Goal: Information Seeking & Learning: Learn about a topic

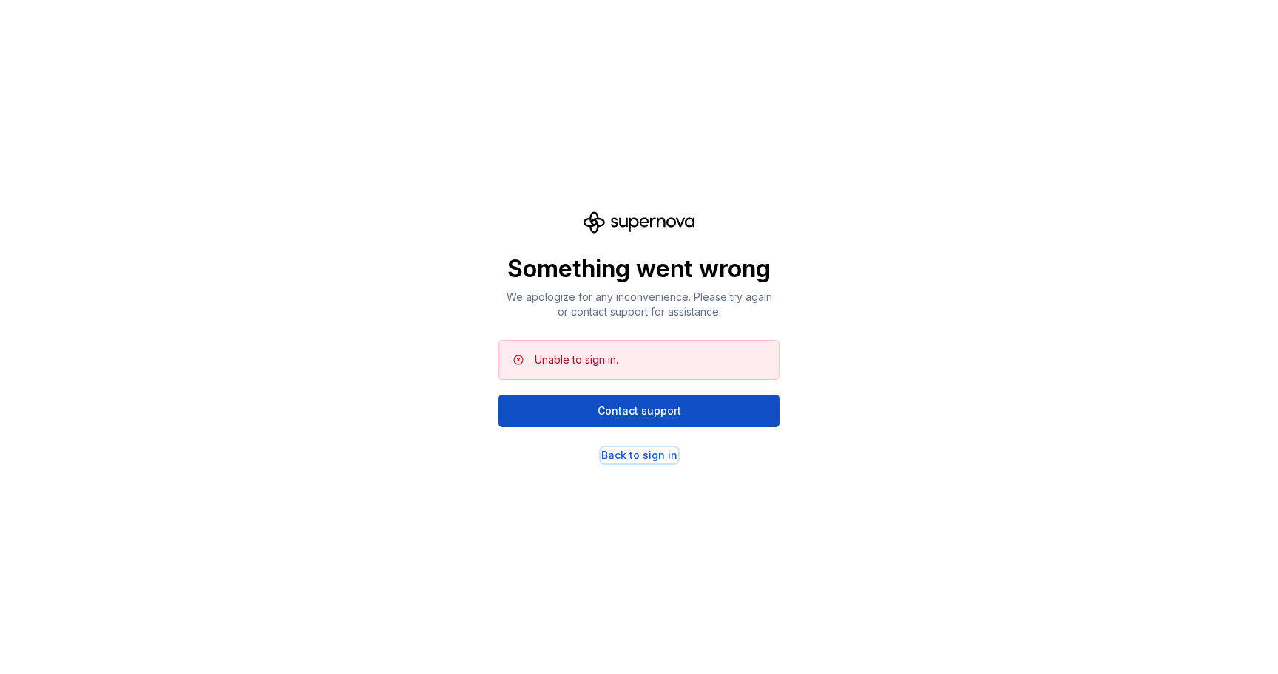
click at [629, 457] on div "Back to sign in" at bounding box center [639, 455] width 76 height 15
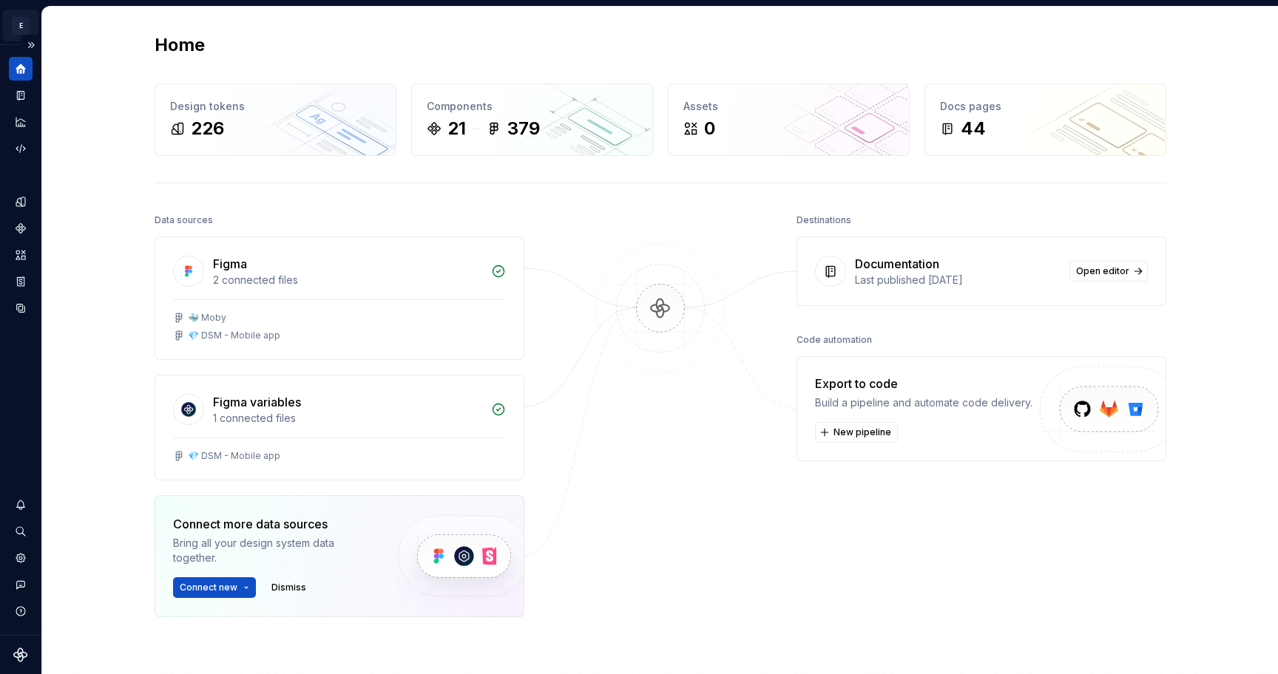
click at [25, 30] on html "E Mobile N Design system data Home Design tokens 226 Components 21 379 Assets 0…" at bounding box center [639, 337] width 1278 height 674
click at [97, 24] on html "E Mobile N Design system data Home Design tokens 226 Components 21 379 Assets 0…" at bounding box center [639, 337] width 1278 height 674
click at [33, 41] on button "Expand sidebar" at bounding box center [31, 45] width 21 height 21
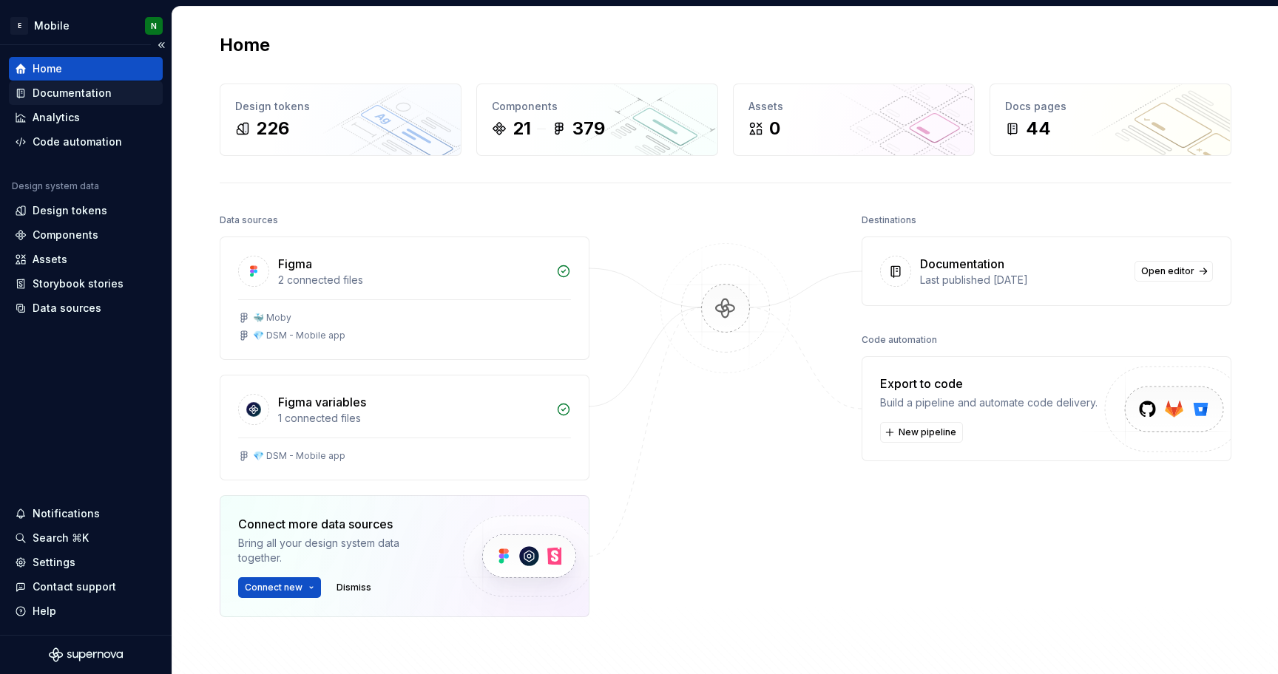
click at [99, 91] on div "Documentation" at bounding box center [72, 93] width 79 height 15
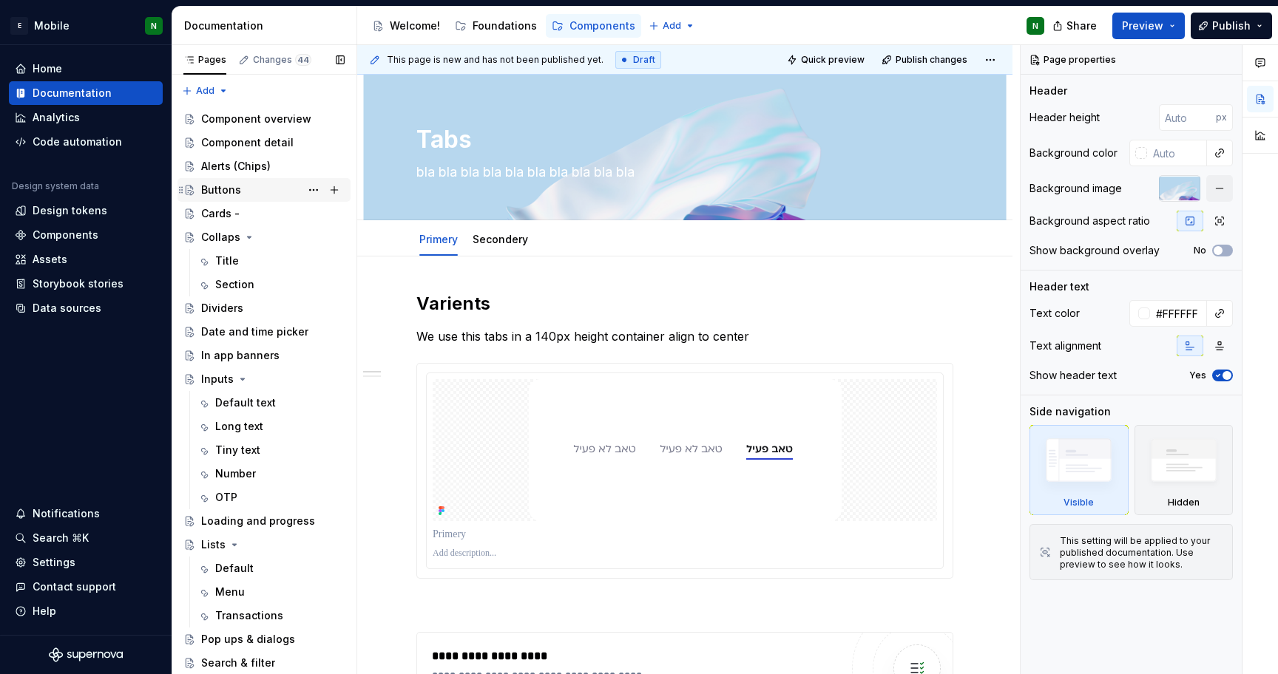
click at [232, 197] on div "Buttons" at bounding box center [221, 190] width 40 height 15
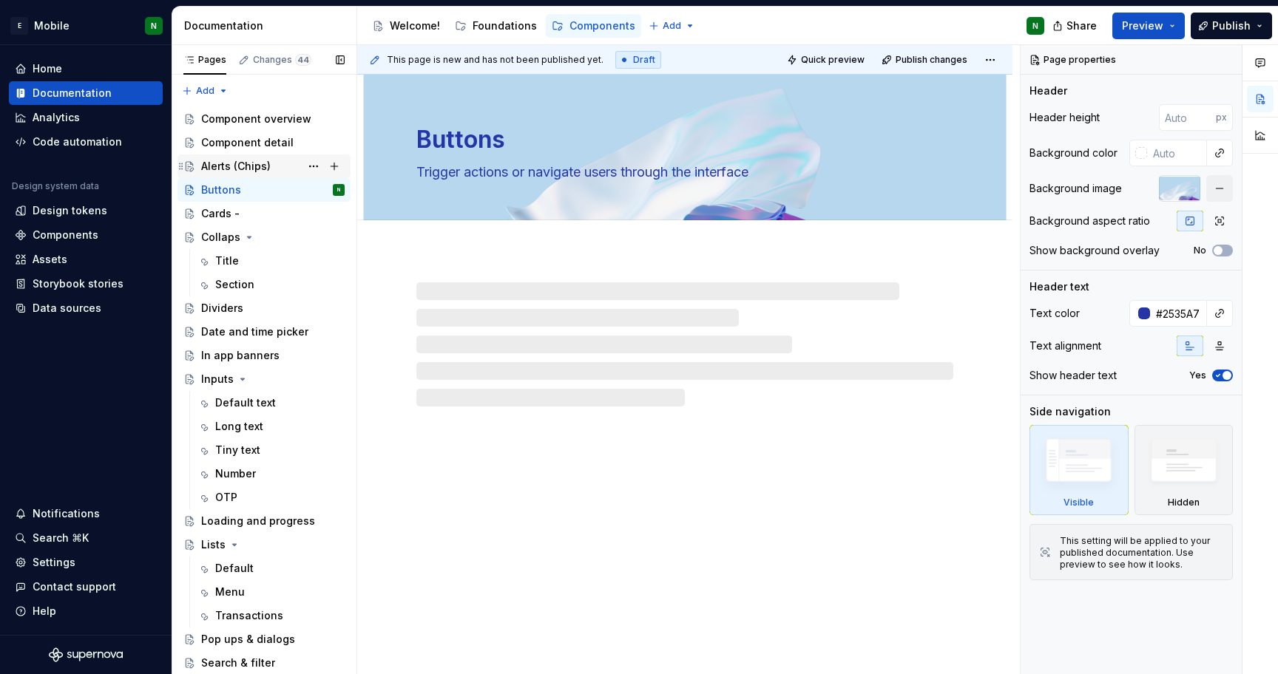
click at [239, 157] on div "Alerts (Chips)" at bounding box center [272, 166] width 143 height 21
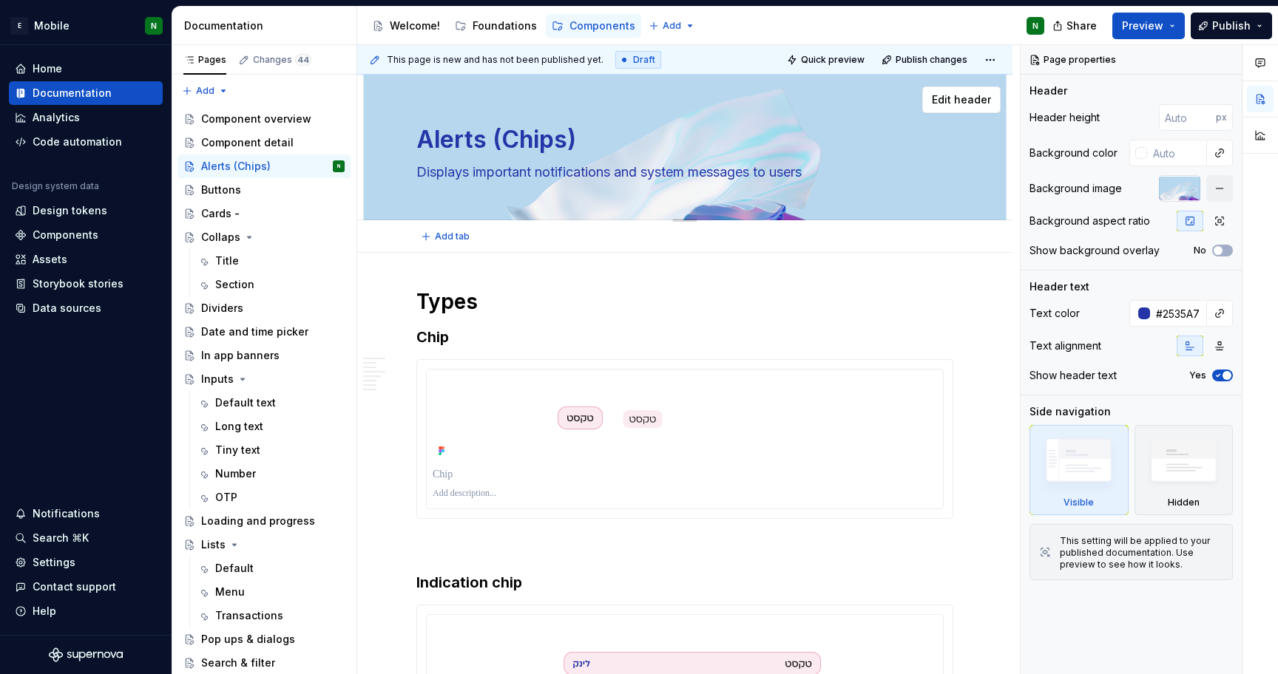
click at [574, 132] on textarea "Alerts (Chips)" at bounding box center [681, 139] width 537 height 35
drag, startPoint x: 573, startPoint y: 132, endPoint x: 499, endPoint y: 138, distance: 74.1
click at [499, 138] on textarea "Alerts (Chips)" at bounding box center [681, 139] width 537 height 35
click at [493, 138] on textarea "Alerts (Chips)" at bounding box center [681, 139] width 537 height 35
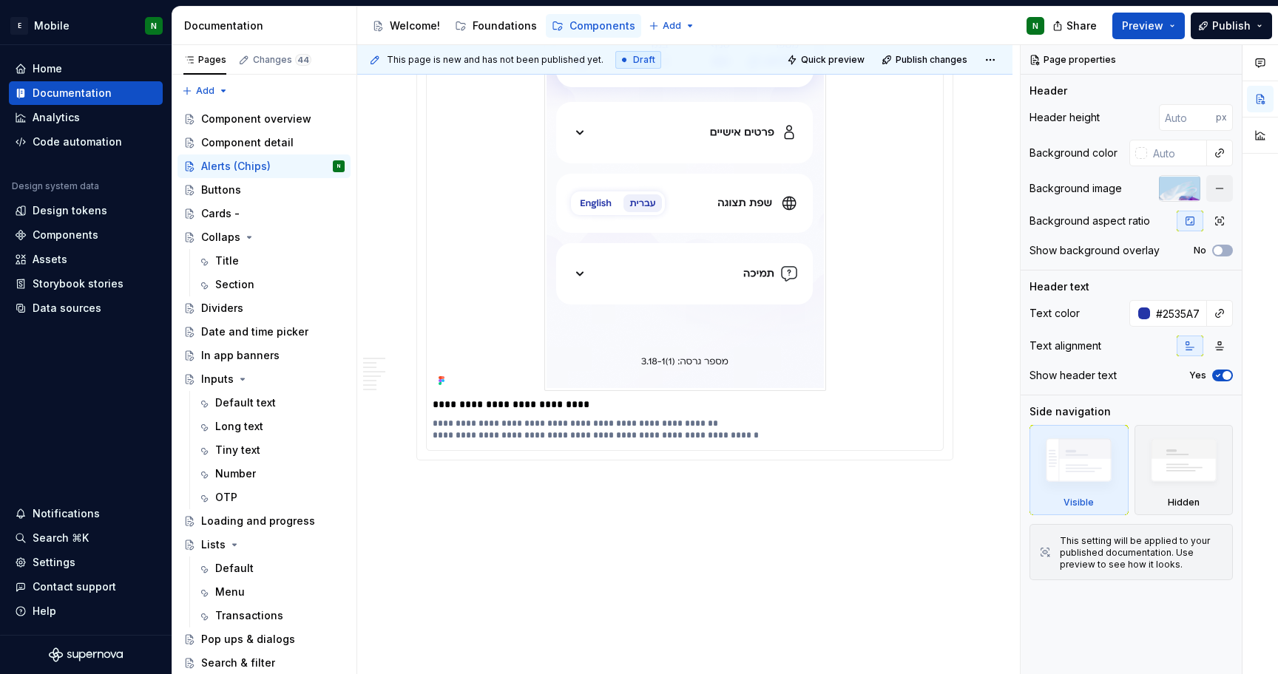
scroll to position [4558, 0]
click at [257, 185] on div "Buttons" at bounding box center [272, 190] width 143 height 21
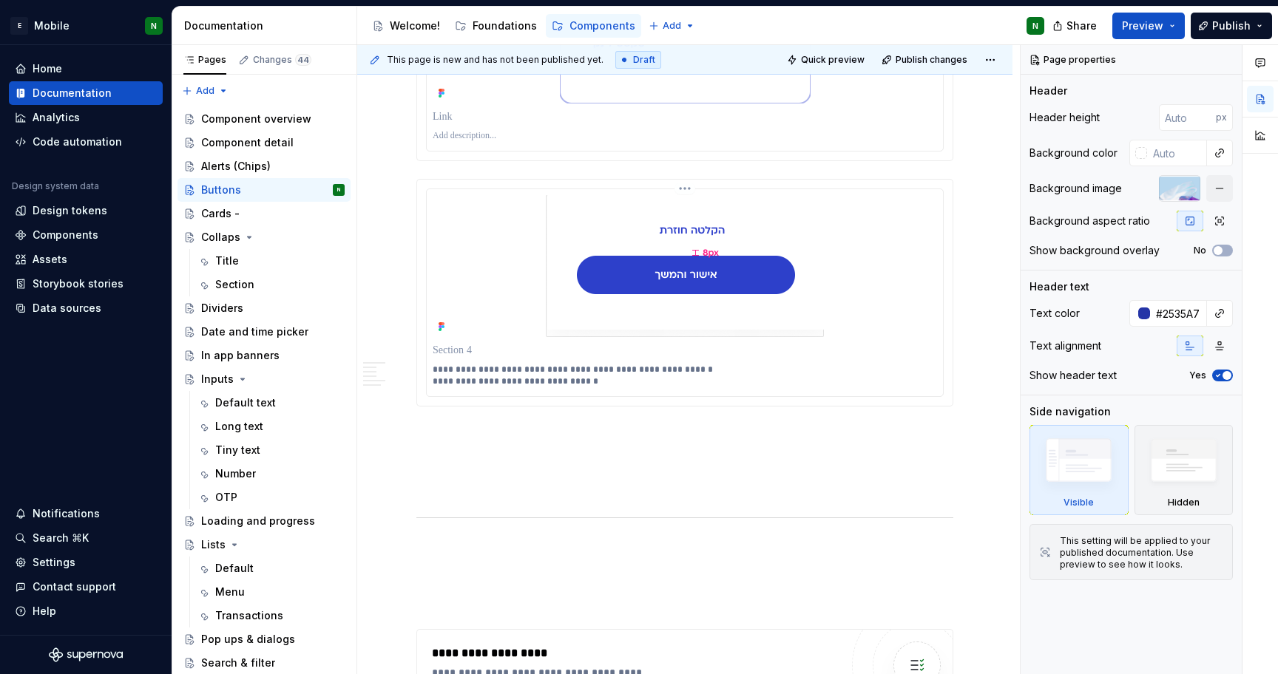
scroll to position [1750, 0]
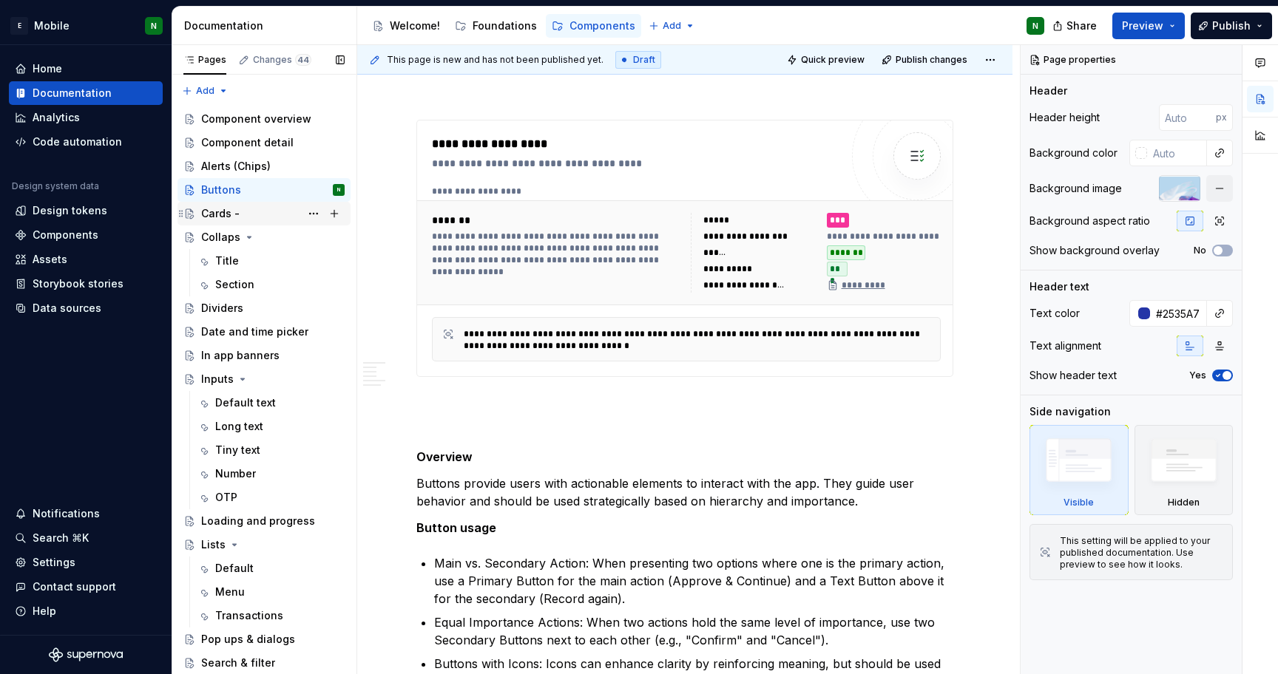
click at [206, 208] on div "Cards -" at bounding box center [220, 213] width 38 height 15
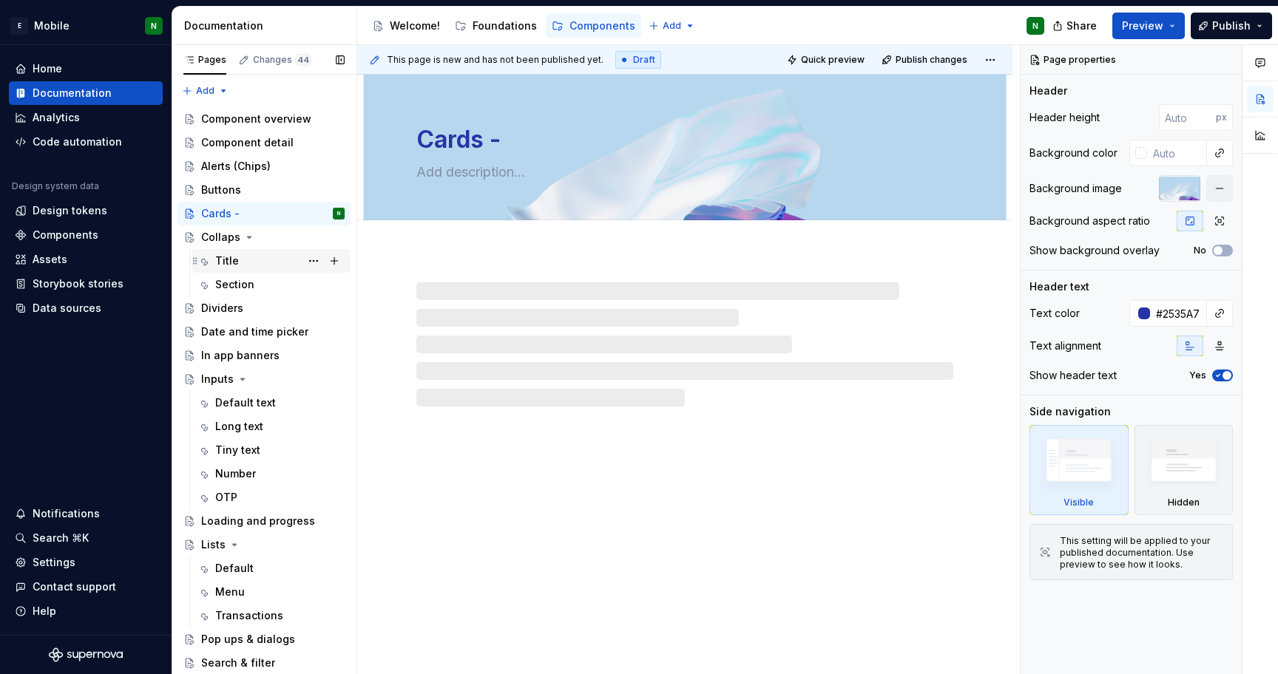
click at [220, 259] on div "Title" at bounding box center [227, 261] width 24 height 15
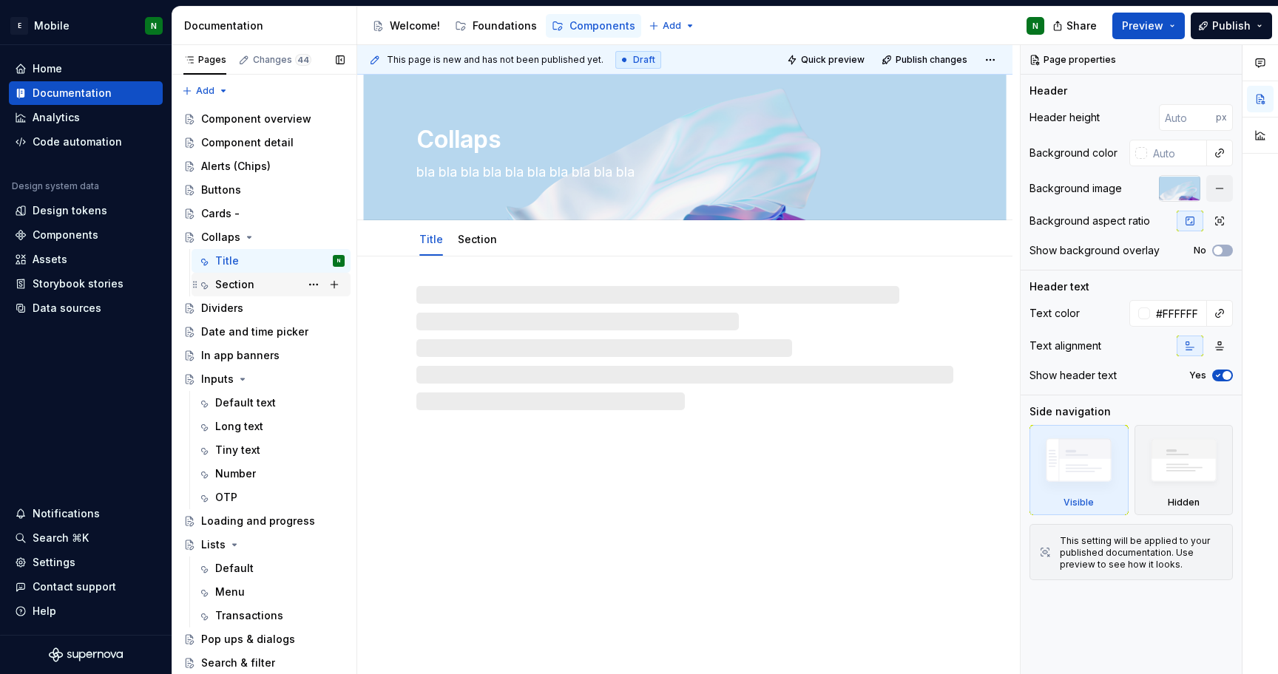
click at [226, 282] on div "Section" at bounding box center [234, 284] width 39 height 15
click at [231, 314] on div "Dividers" at bounding box center [222, 308] width 42 height 15
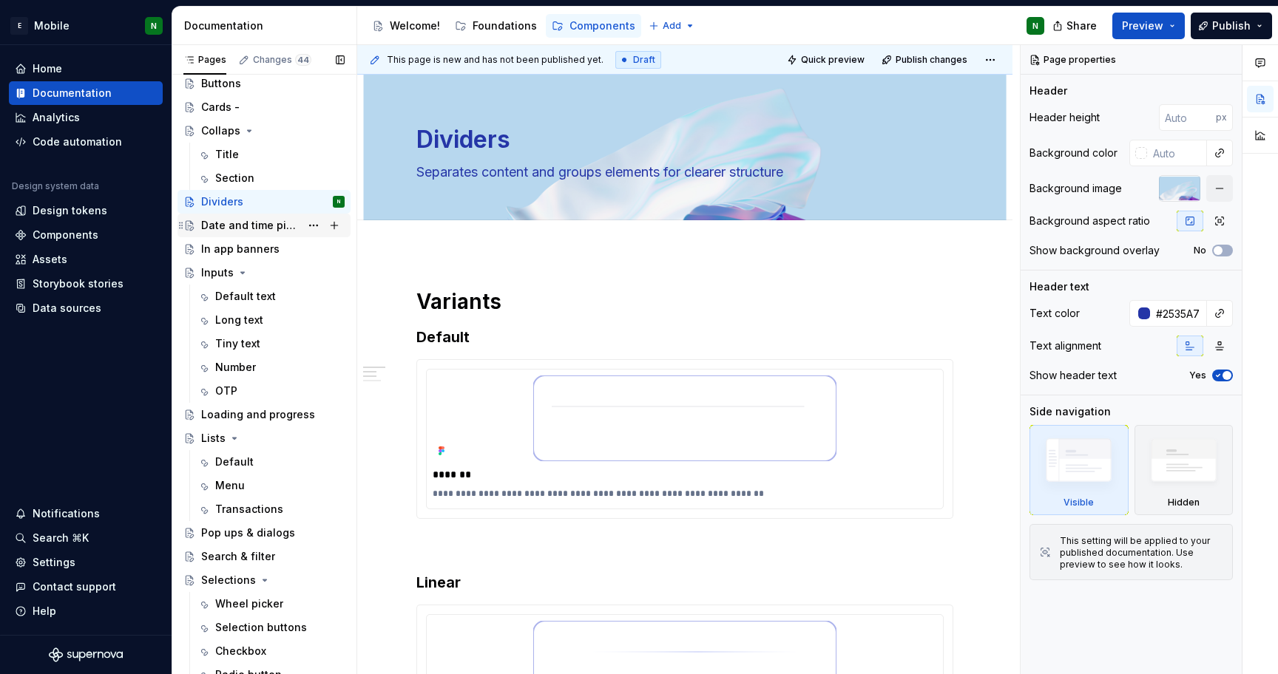
scroll to position [109, 0]
click at [230, 325] on div "Long text" at bounding box center [239, 318] width 48 height 15
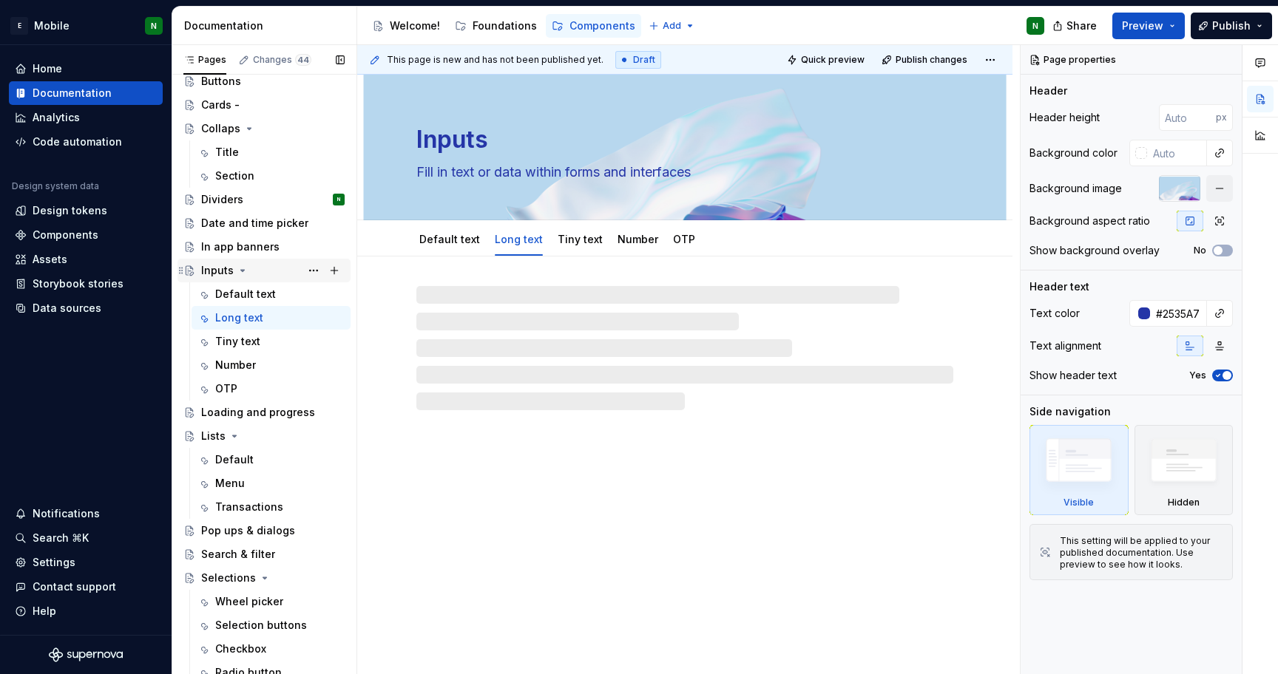
click at [220, 275] on div "Inputs" at bounding box center [217, 270] width 33 height 15
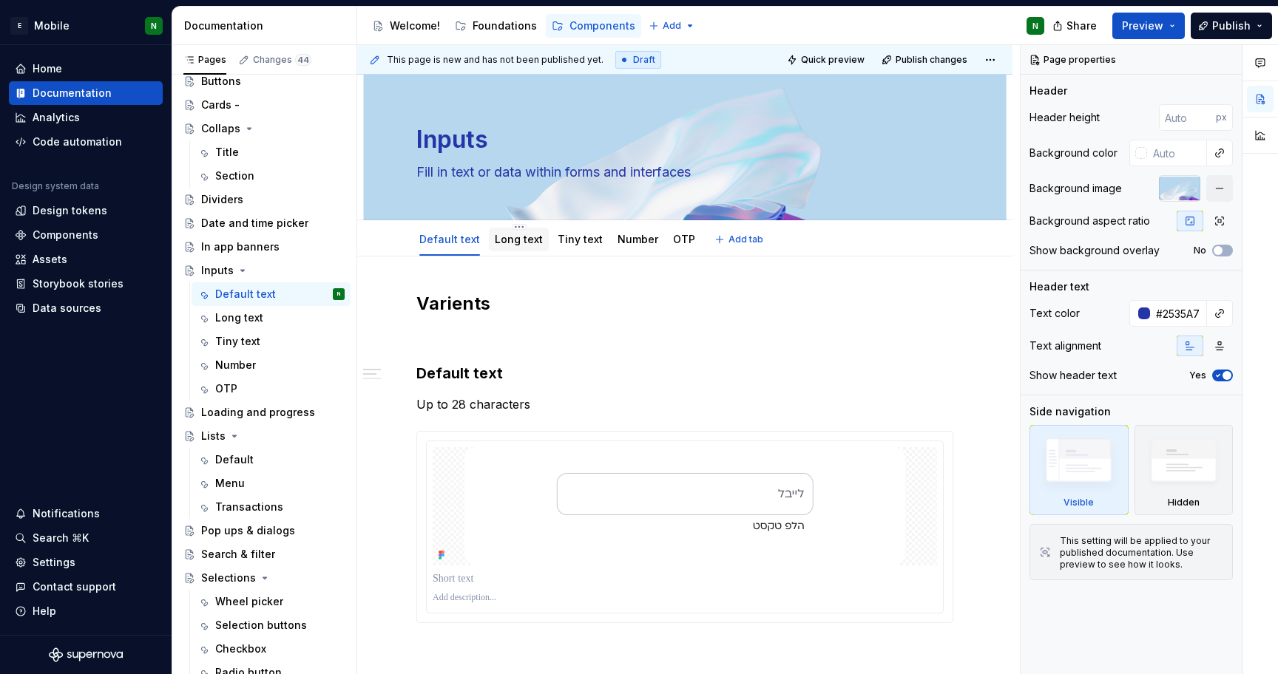
click at [508, 247] on div "Long text" at bounding box center [519, 240] width 48 height 18
click at [578, 246] on div "Tiny text" at bounding box center [580, 239] width 45 height 15
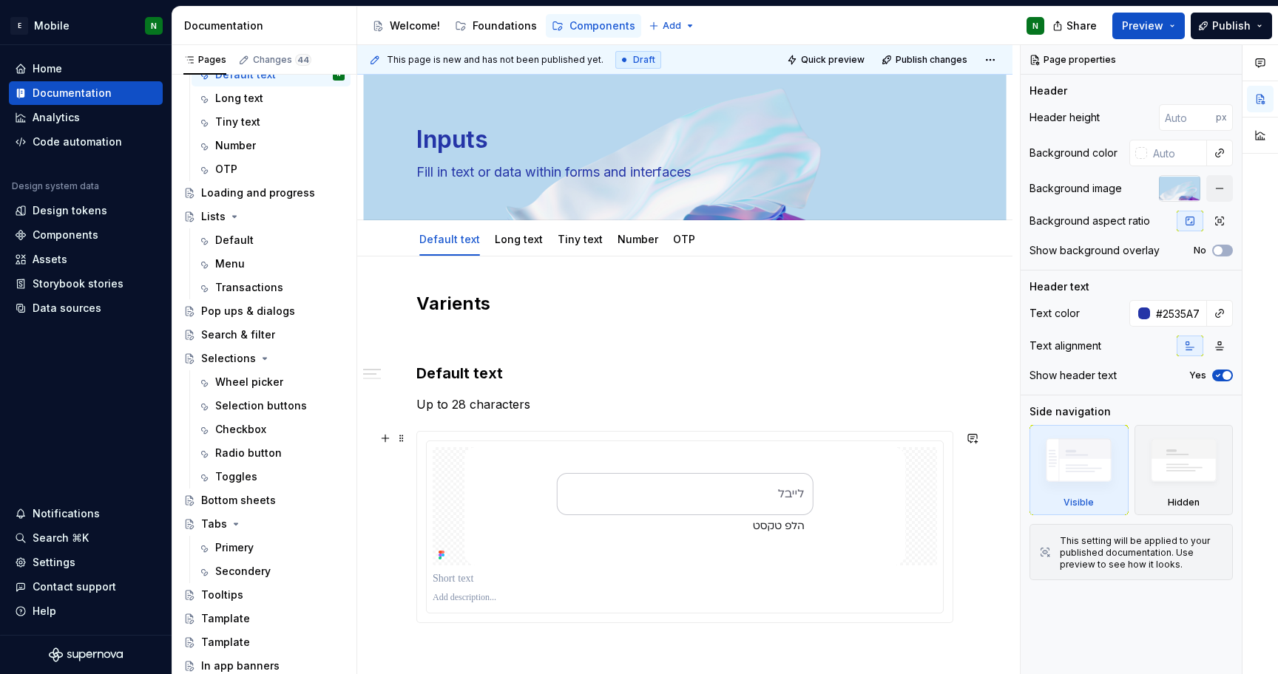
type textarea "*"
